Goal: Check status

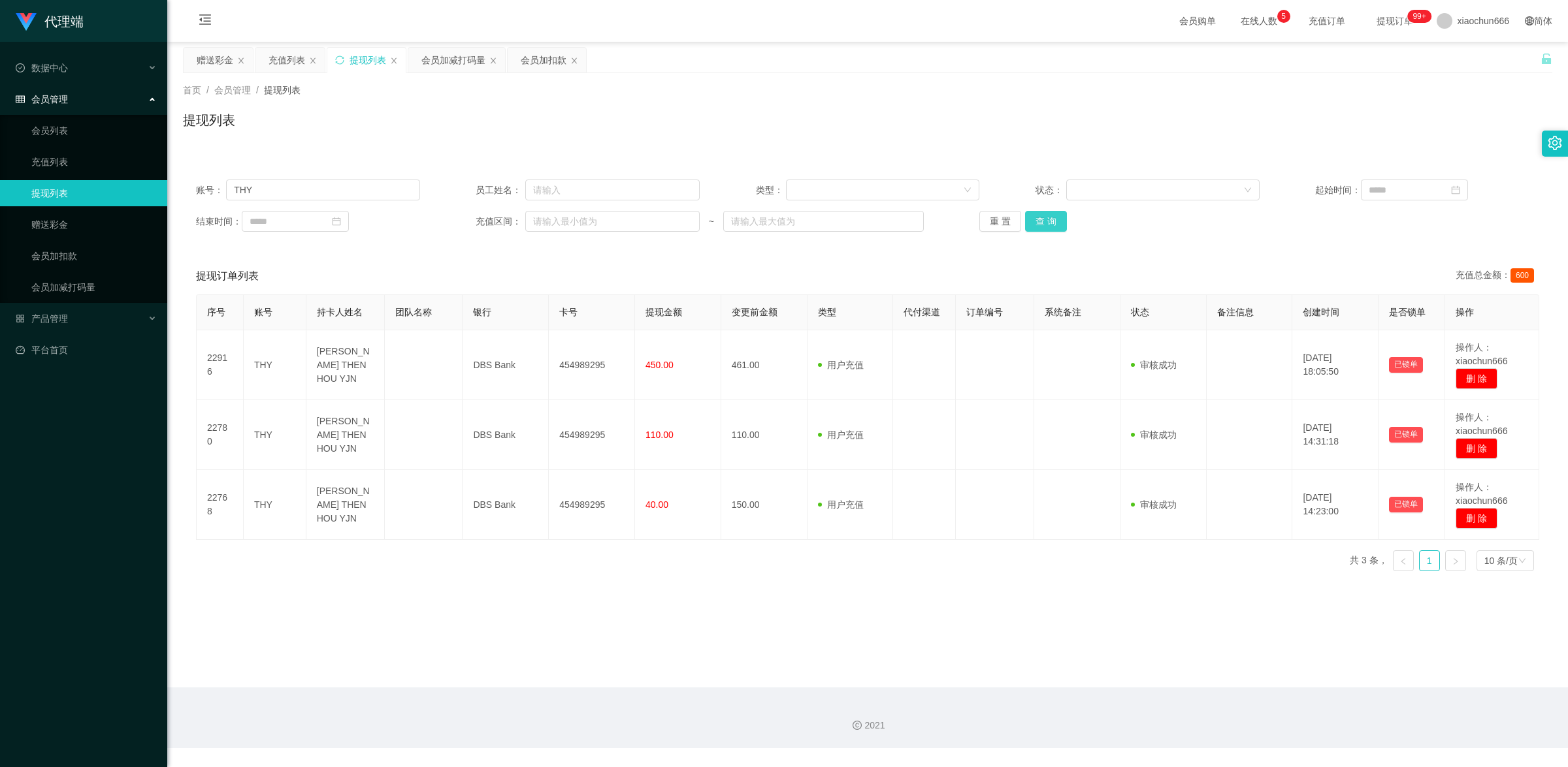
click at [1035, 226] on button "查 询" at bounding box center [1046, 221] width 42 height 21
